Goal: Information Seeking & Learning: Stay updated

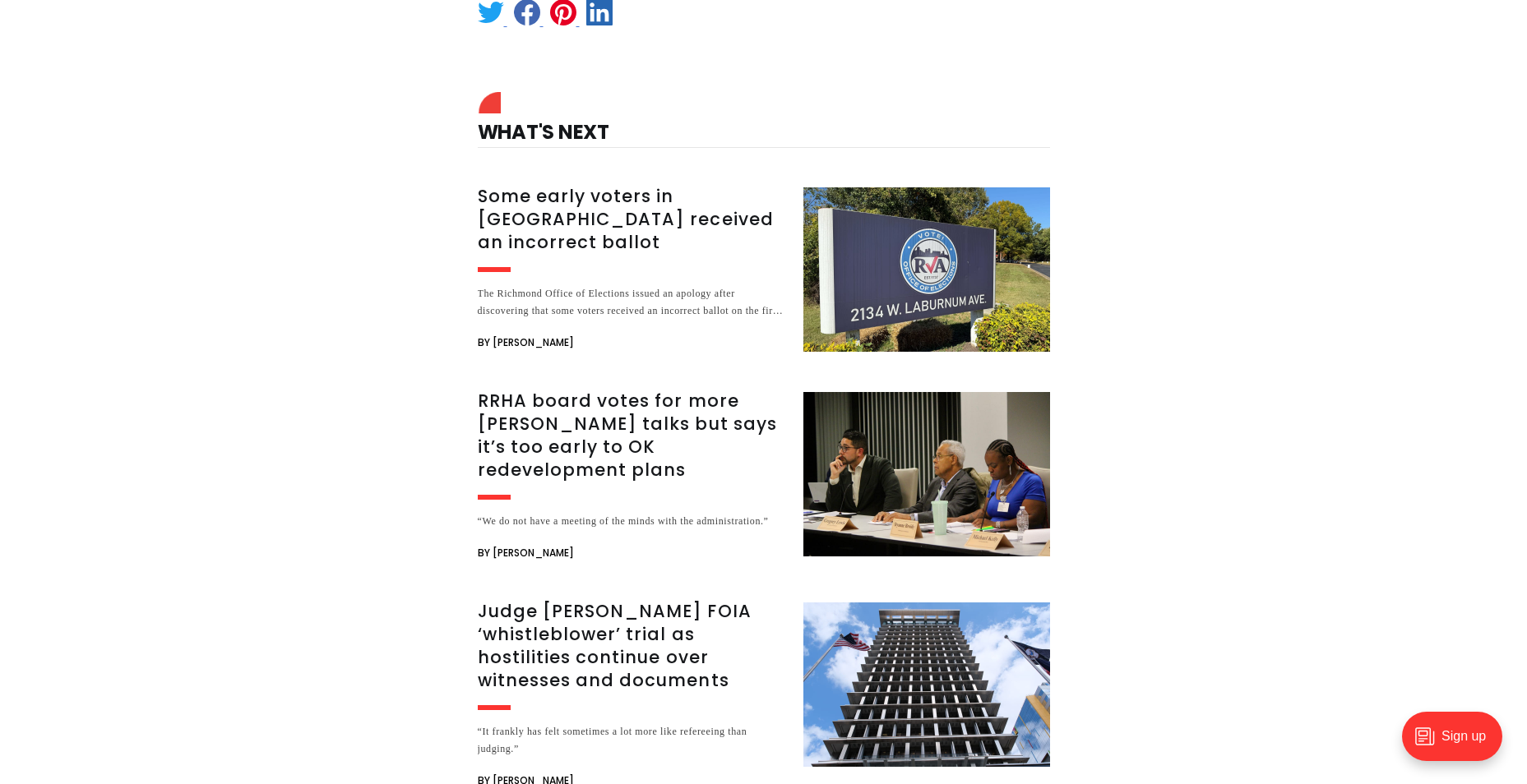
scroll to position [2713, 0]
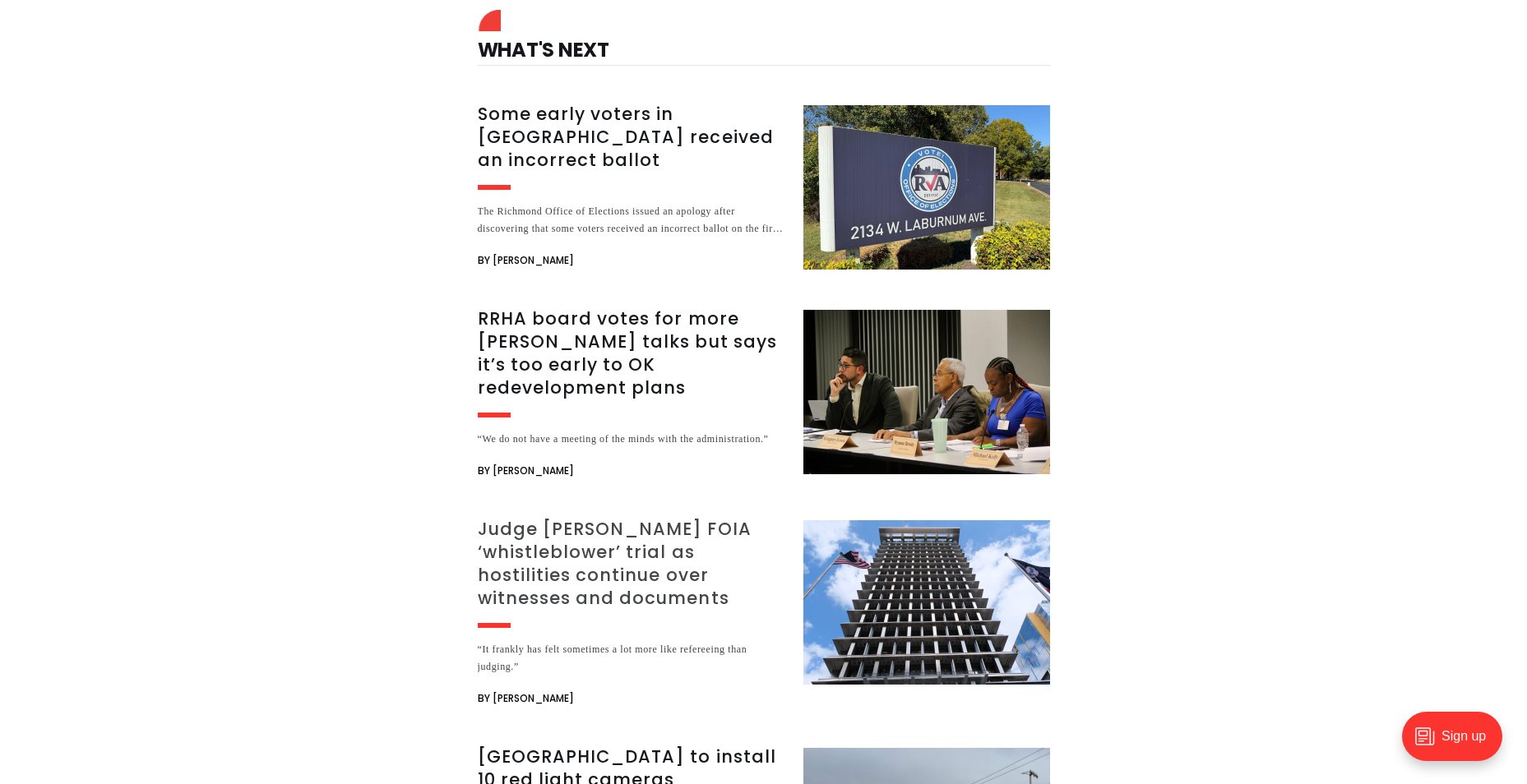
click at [519, 518] on h3 "Judge [PERSON_NAME] FOIA ‘whistleblower’ trial as hostilities continue over wit…" at bounding box center [631, 564] width 306 height 92
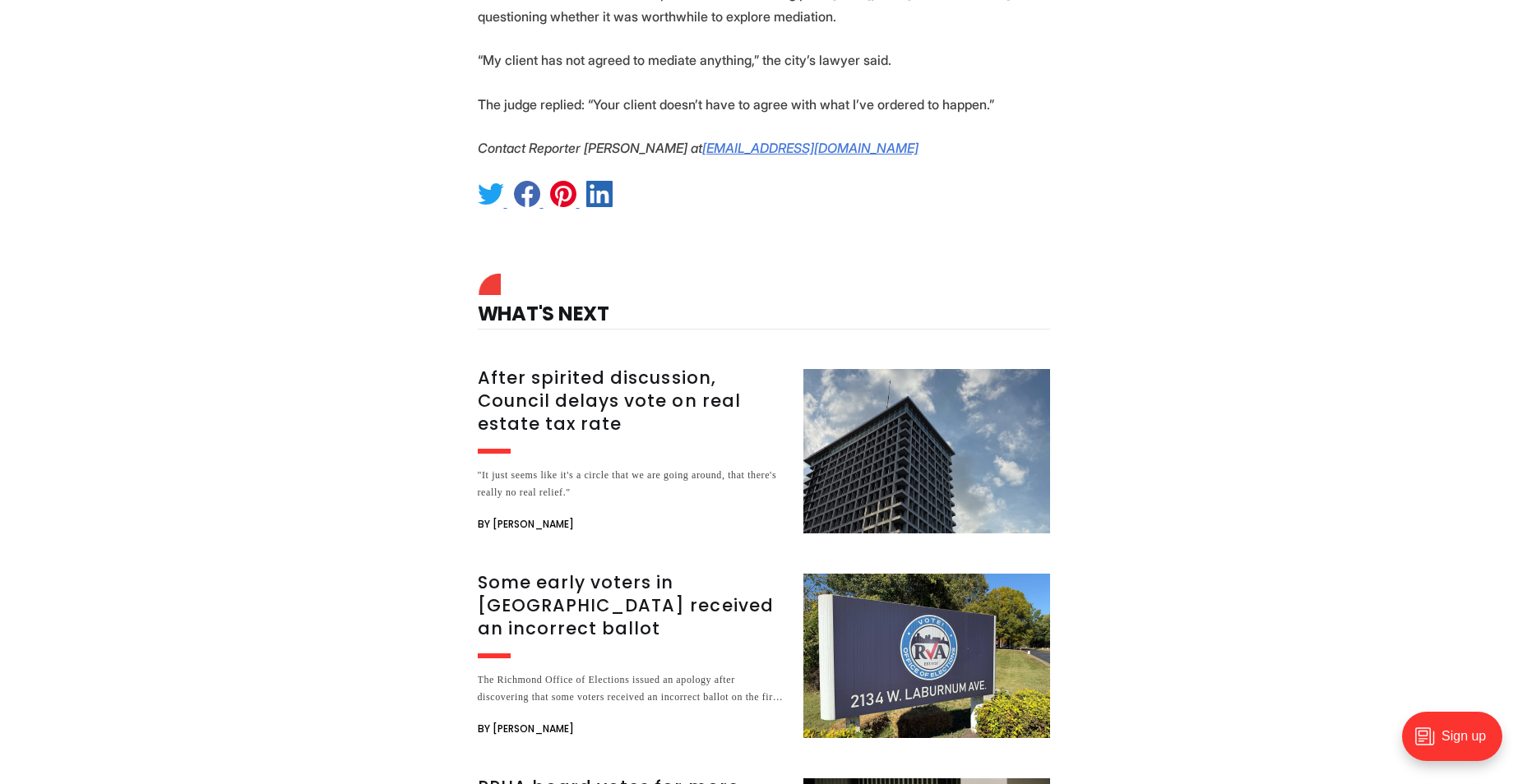
scroll to position [4934, 0]
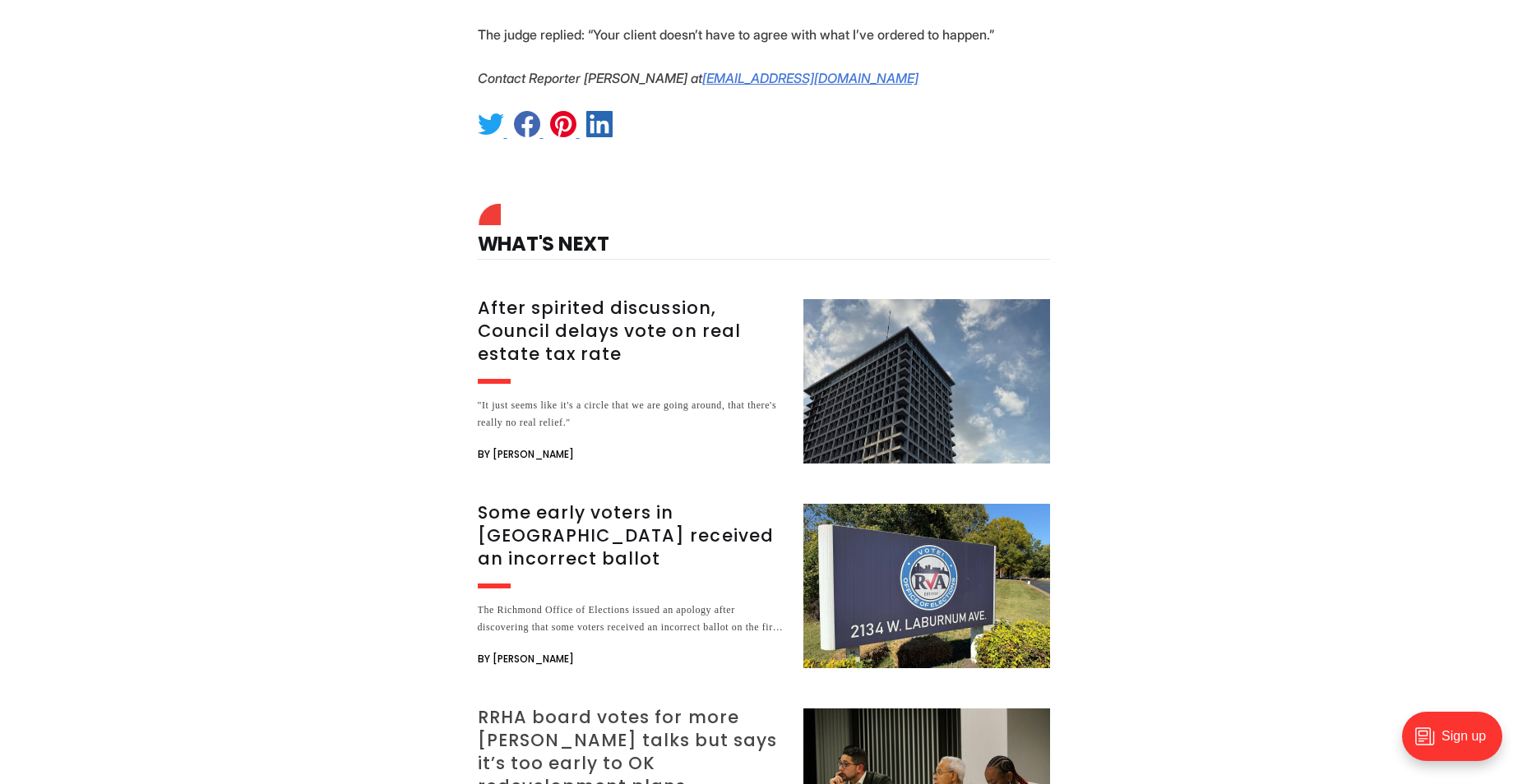
click at [561, 706] on h3 "RRHA board votes for more [PERSON_NAME] talks but says it’s too early to OK red…" at bounding box center [631, 752] width 306 height 92
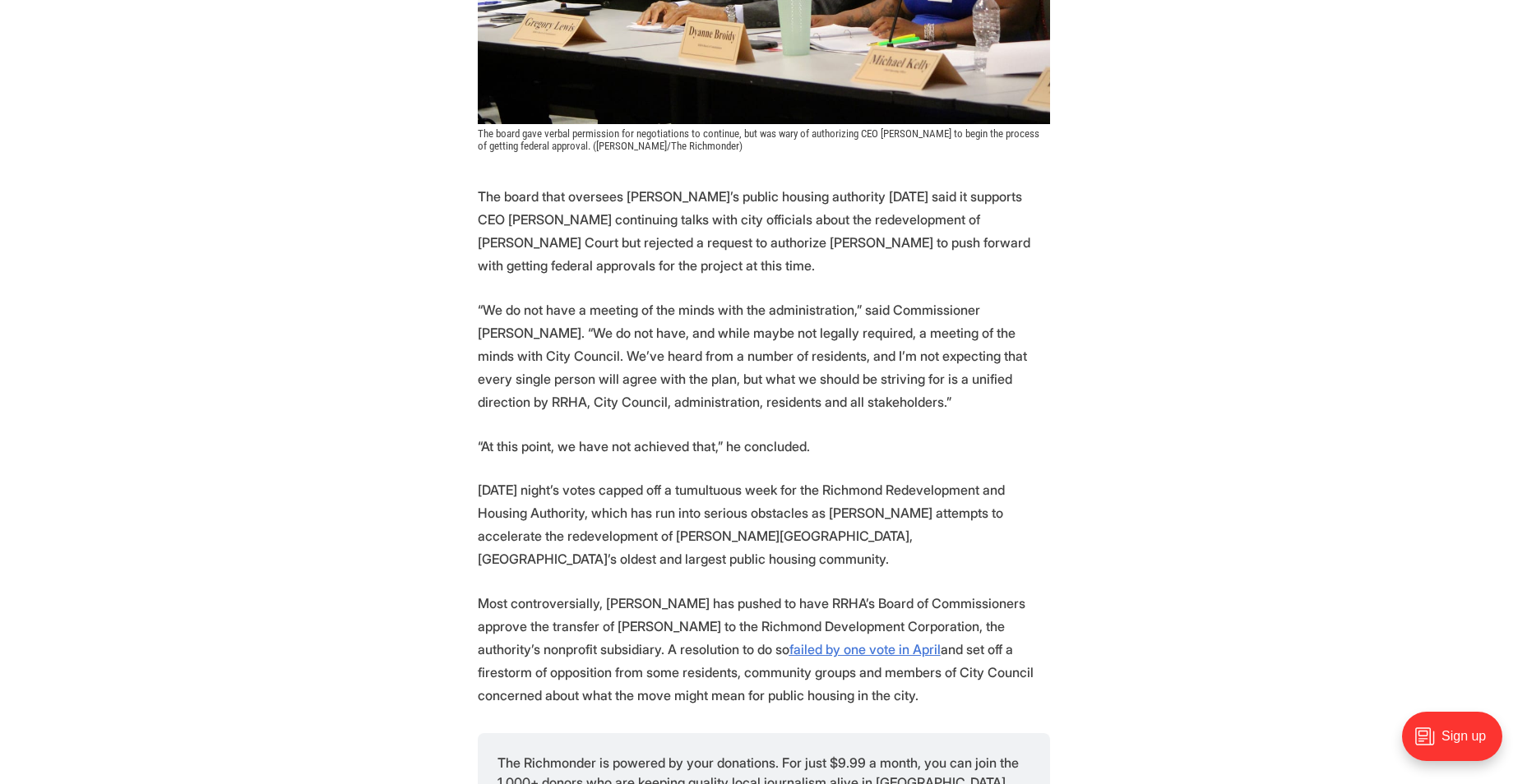
scroll to position [740, 0]
